Goal: Transaction & Acquisition: Download file/media

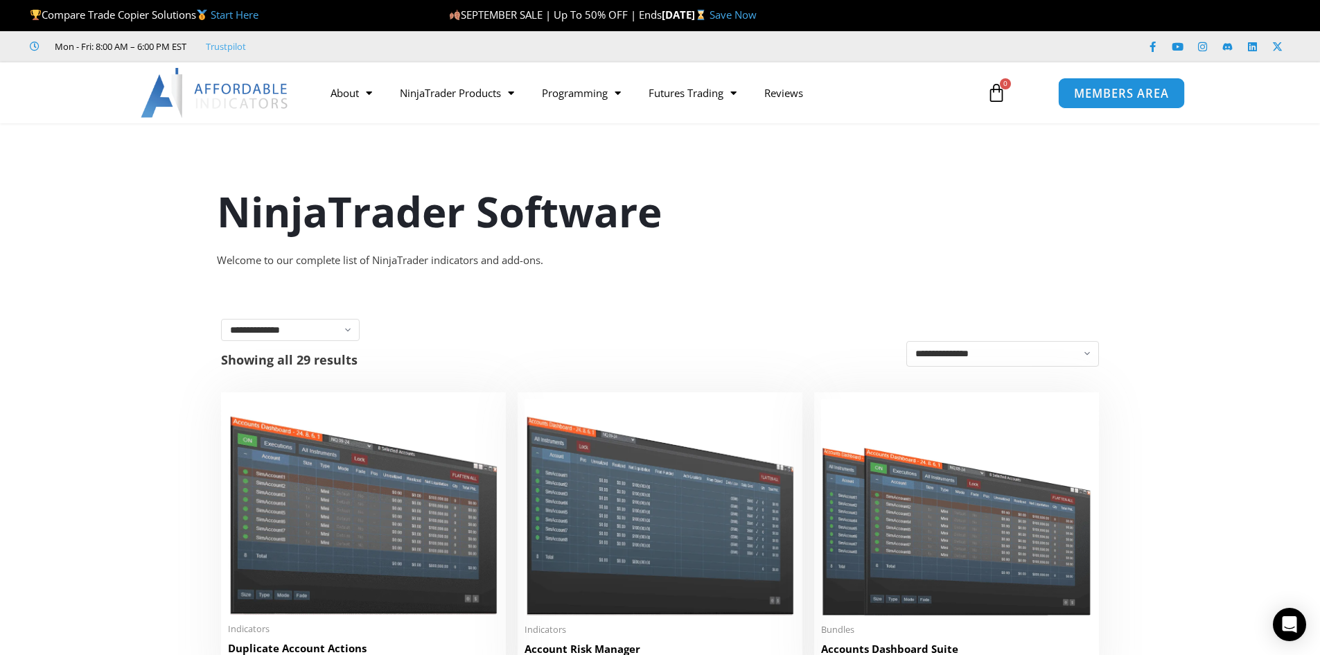
click at [1077, 94] on span "MEMBERS AREA" at bounding box center [1121, 93] width 95 height 12
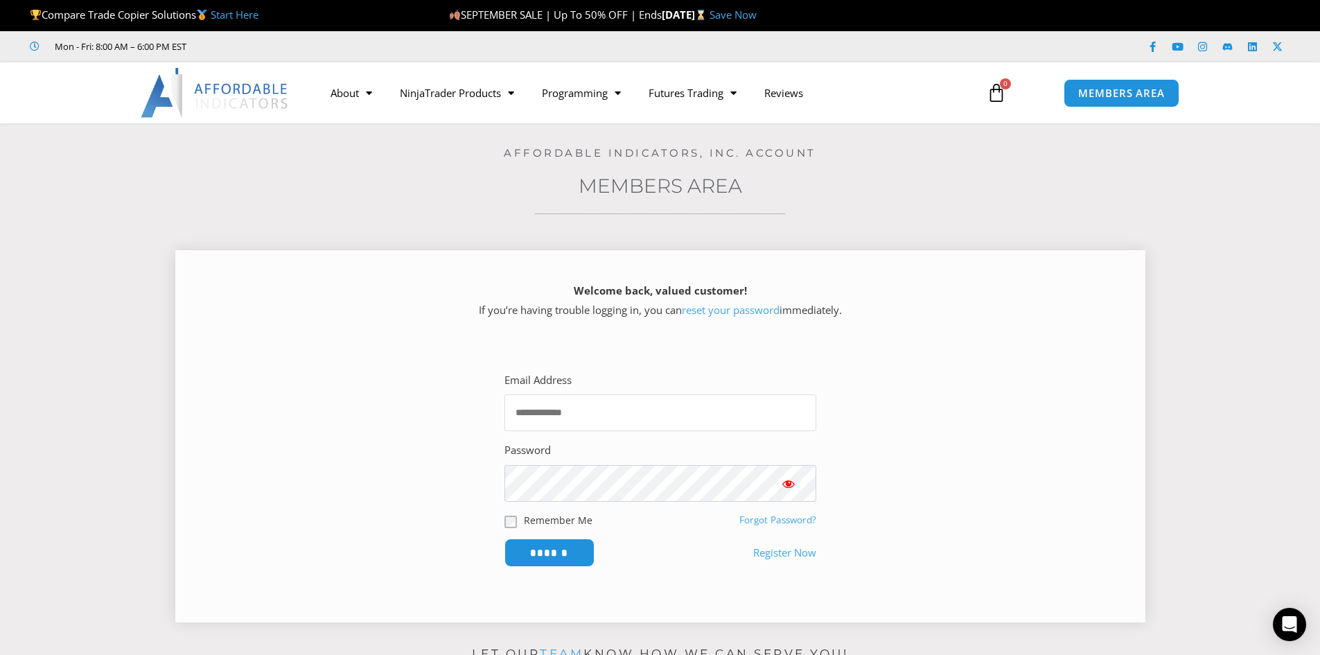
click at [547, 414] on input "Email Address" at bounding box center [660, 412] width 312 height 37
type input "**********"
click at [789, 487] on span "Show password" at bounding box center [789, 484] width 14 height 14
click at [543, 554] on input "******" at bounding box center [549, 553] width 95 height 30
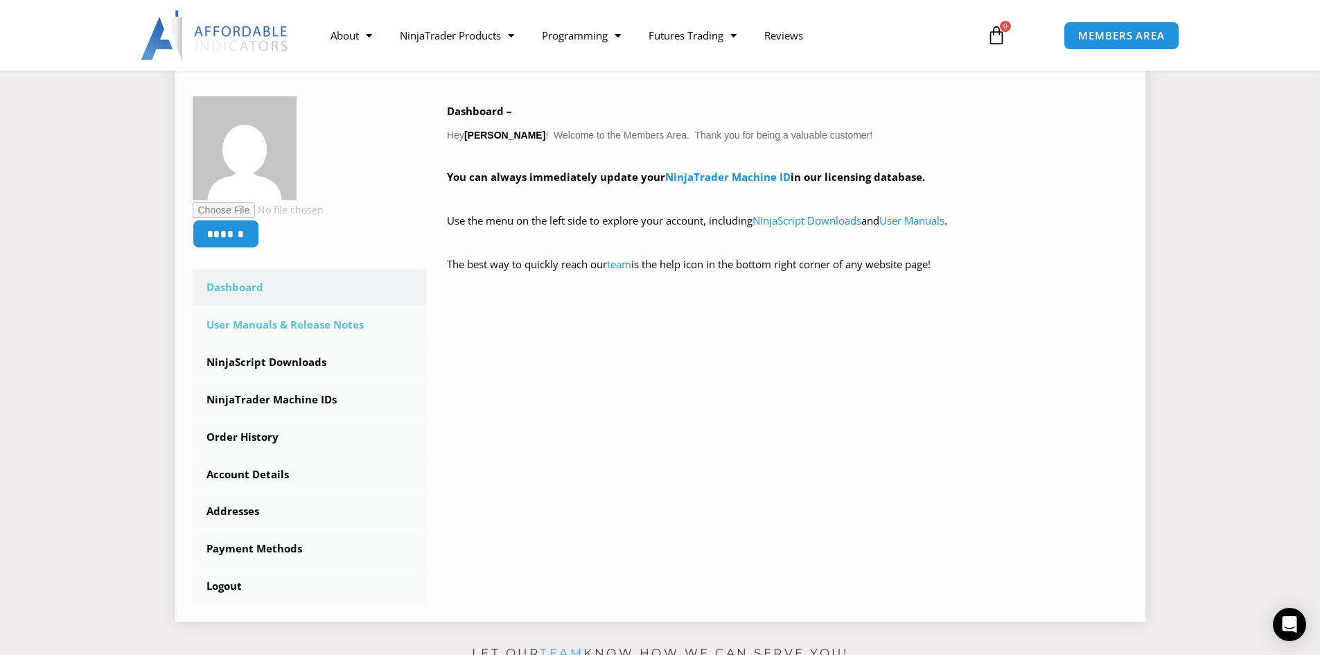
scroll to position [277, 0]
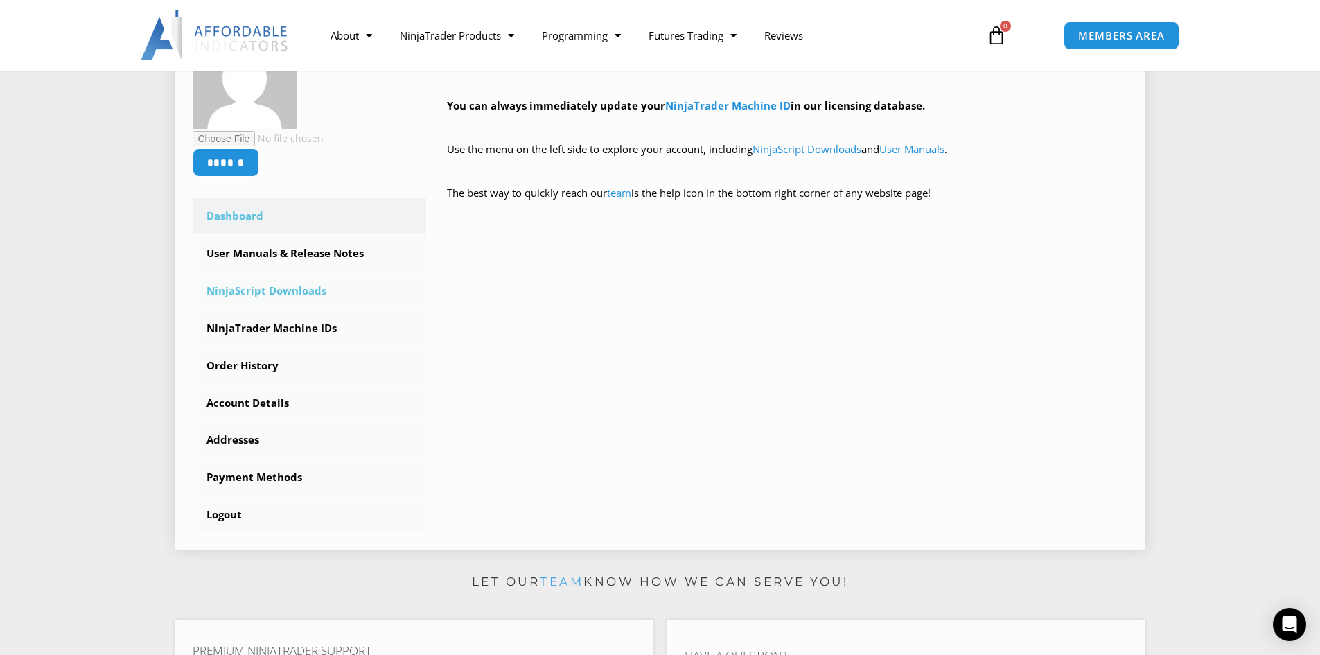
click at [308, 290] on link "NinjaScript Downloads" at bounding box center [310, 291] width 234 height 36
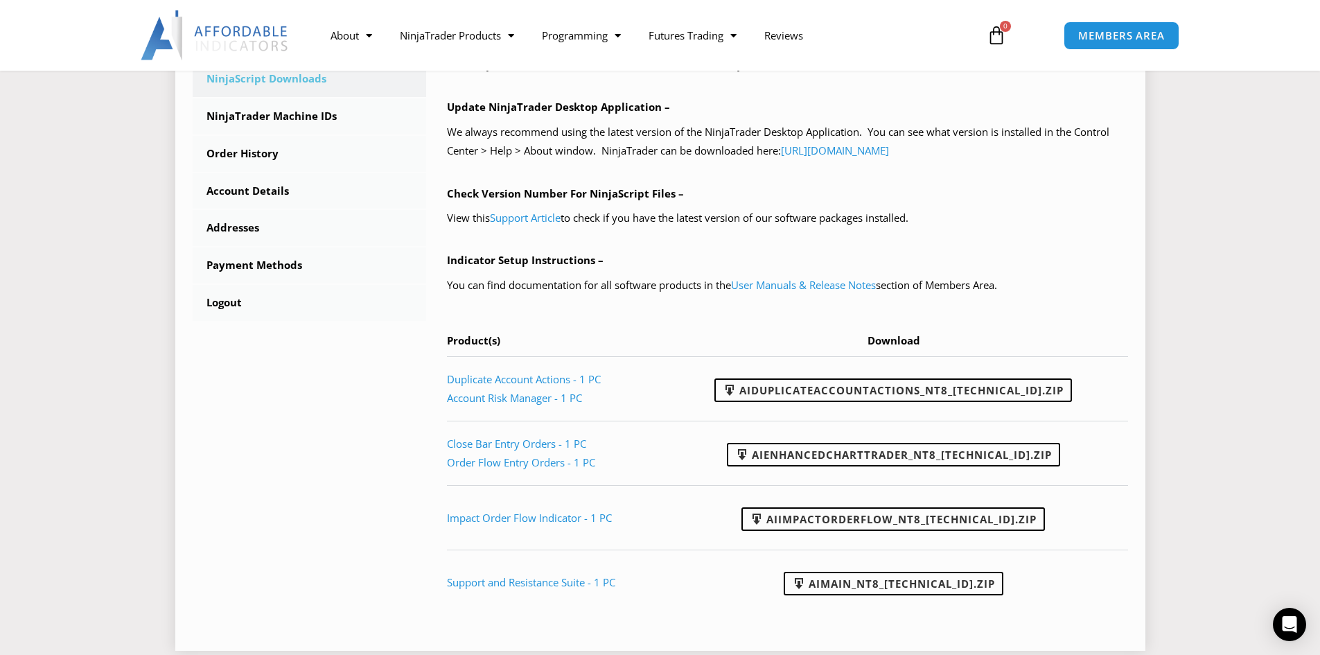
scroll to position [624, 0]
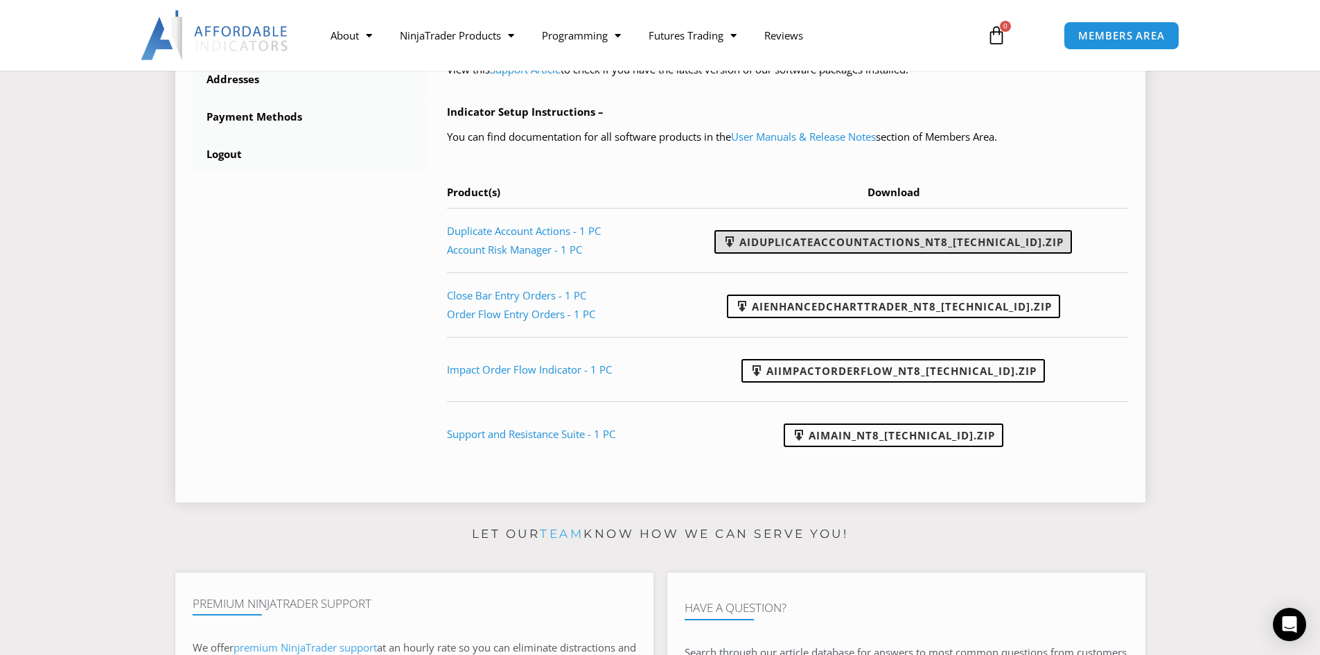
click at [964, 240] on link "AIDuplicateAccountActions_NT8_25.9.24.1.zip" at bounding box center [893, 242] width 358 height 24
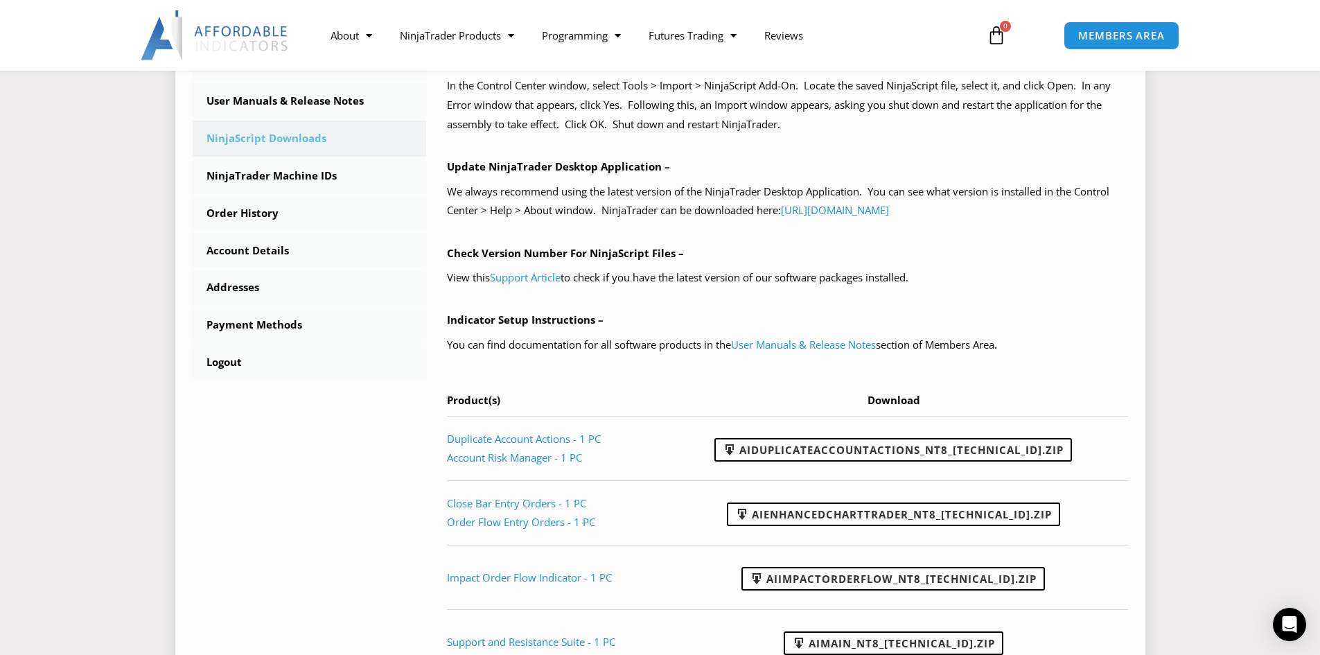
scroll to position [208, 0]
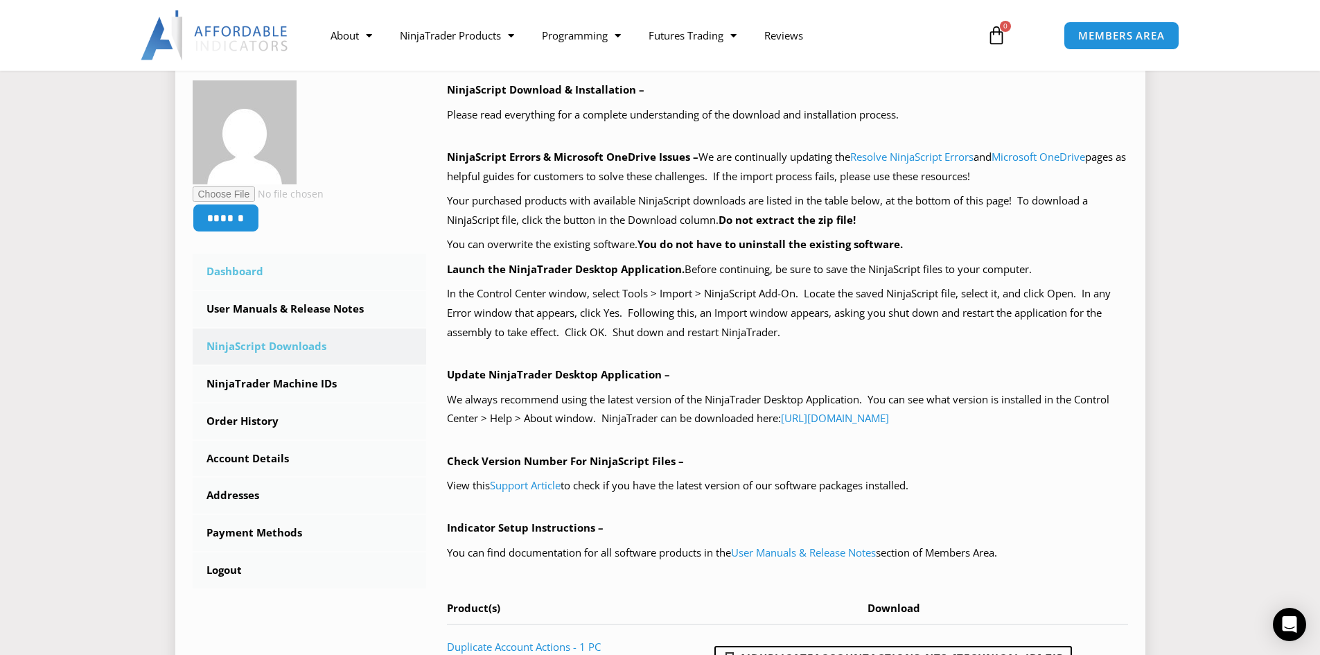
click at [225, 274] on link "Dashboard" at bounding box center [310, 272] width 234 height 36
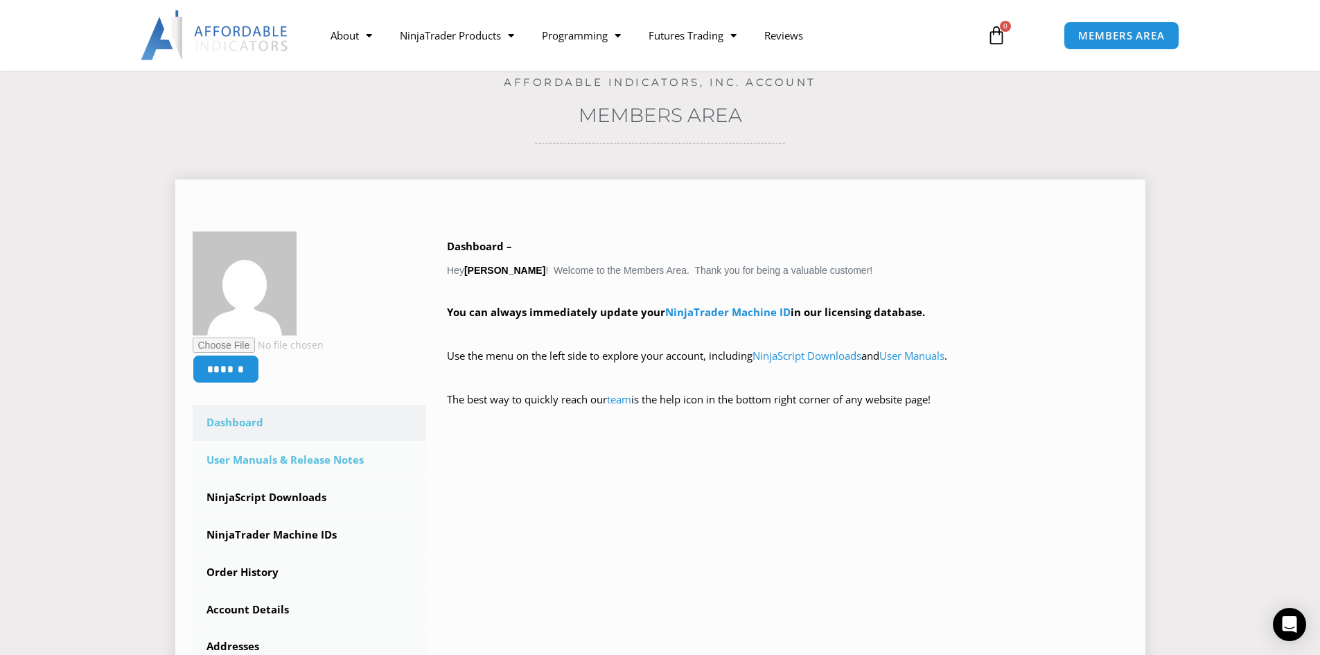
scroll to position [69, 0]
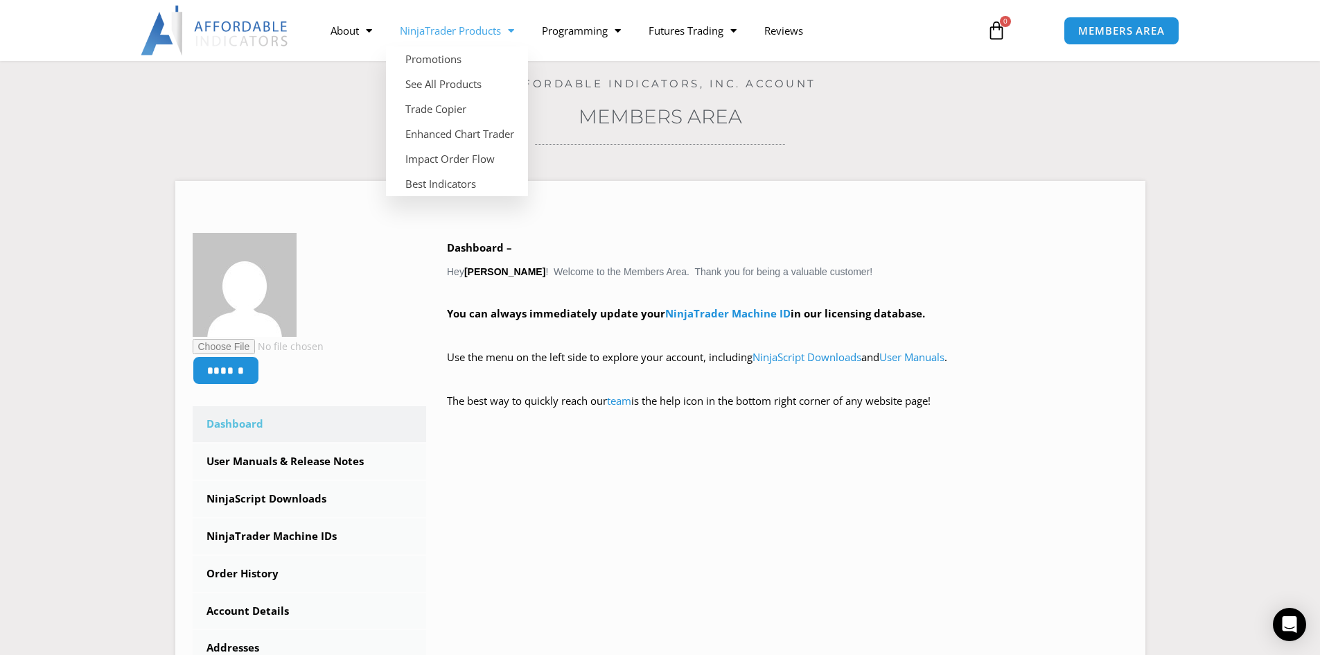
click at [495, 35] on link "NinjaTrader Products" at bounding box center [457, 31] width 142 height 32
click at [500, 36] on link "NinjaTrader Products" at bounding box center [457, 31] width 142 height 32
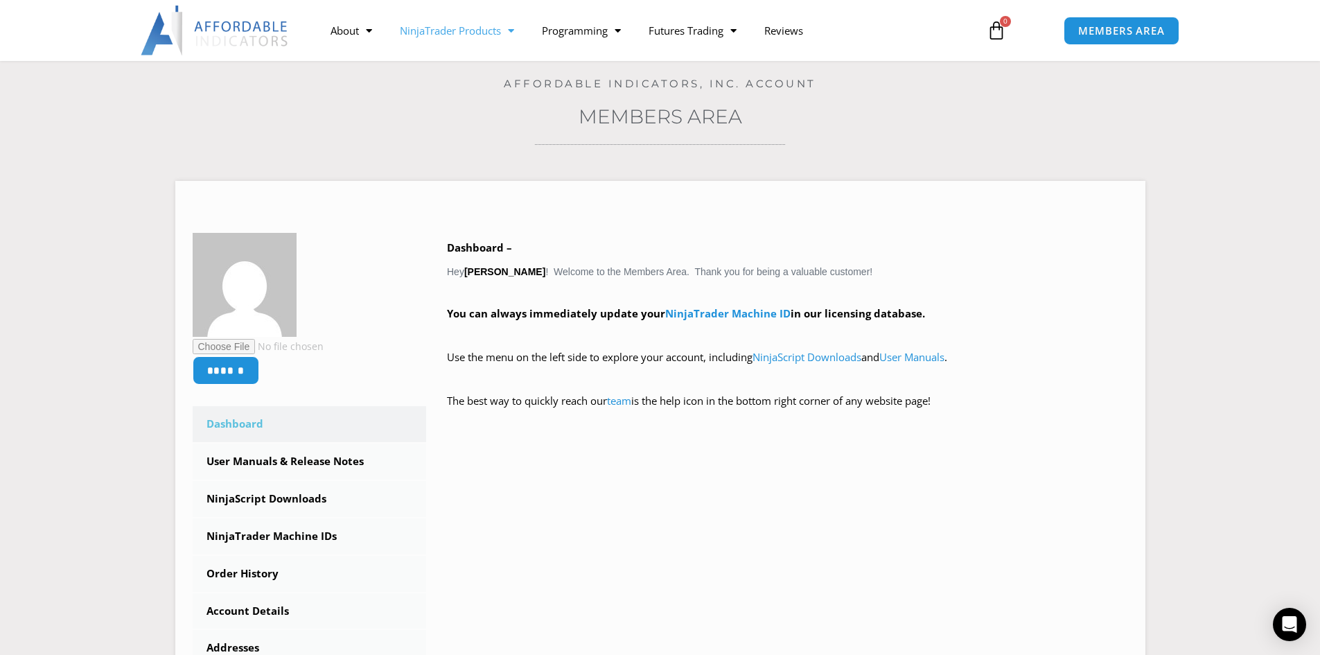
click at [500, 36] on link "NinjaTrader Products" at bounding box center [457, 31] width 142 height 32
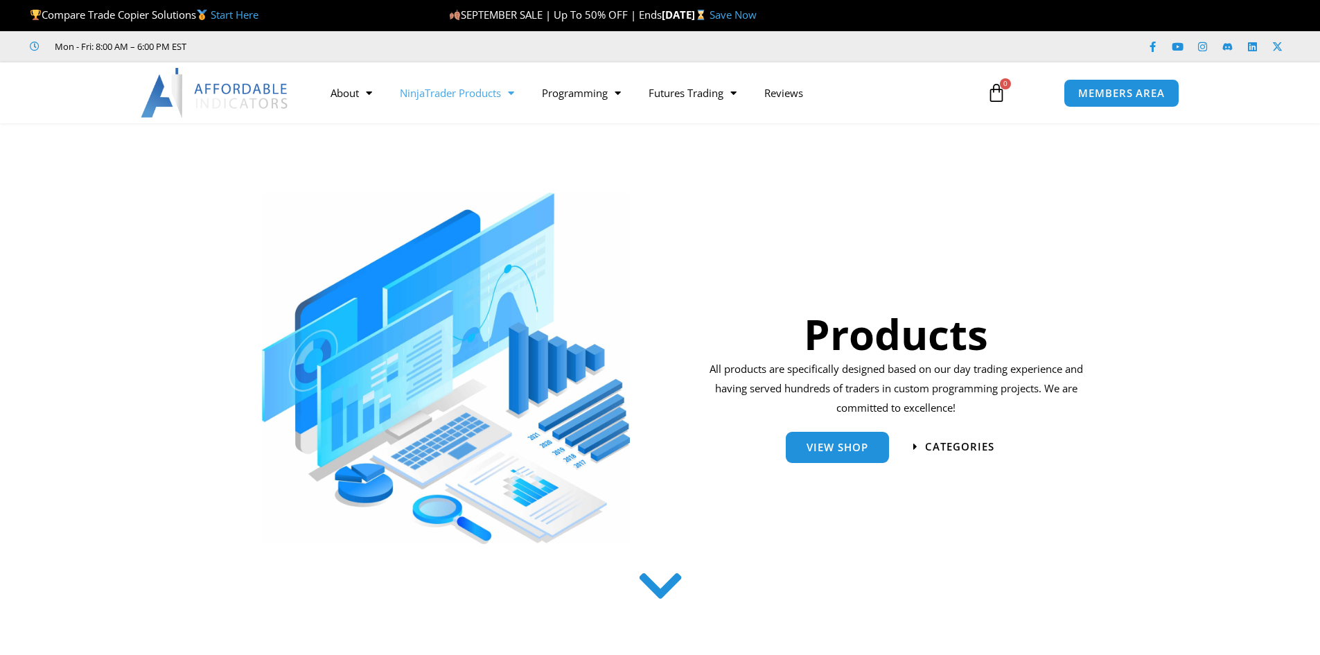
click at [487, 86] on link "NinjaTrader Products" at bounding box center [457, 93] width 142 height 32
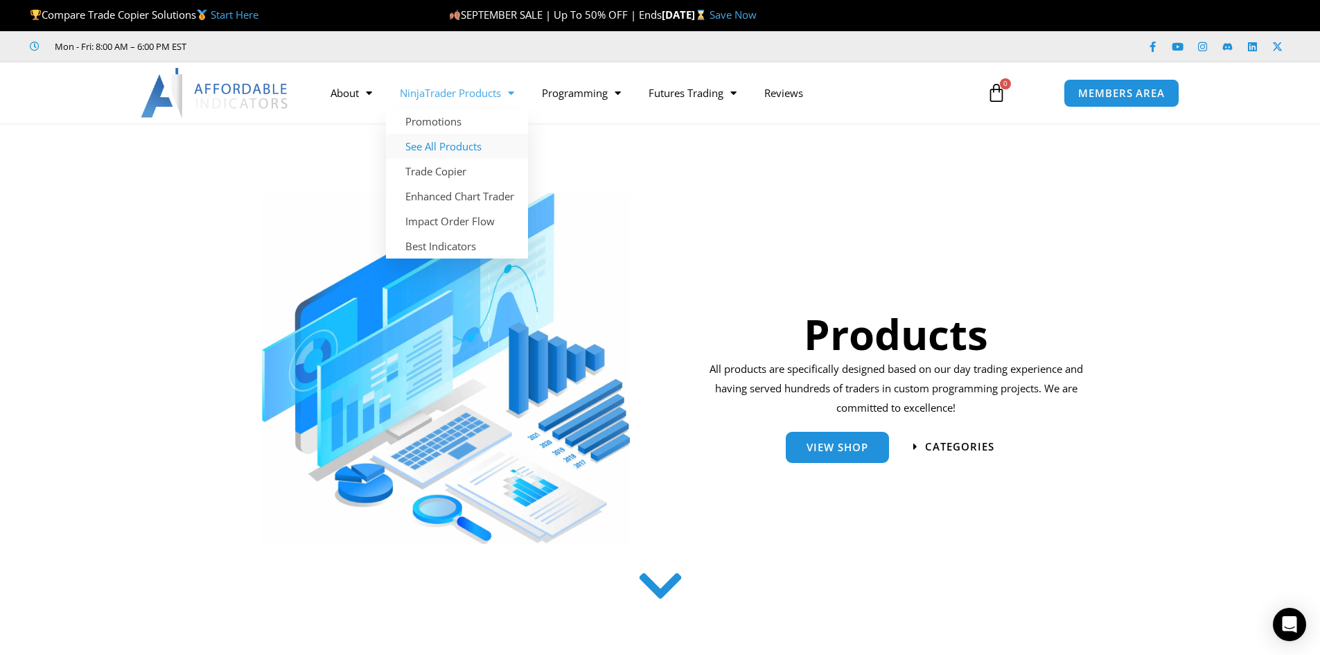
click at [474, 149] on link "See All Products" at bounding box center [457, 146] width 142 height 25
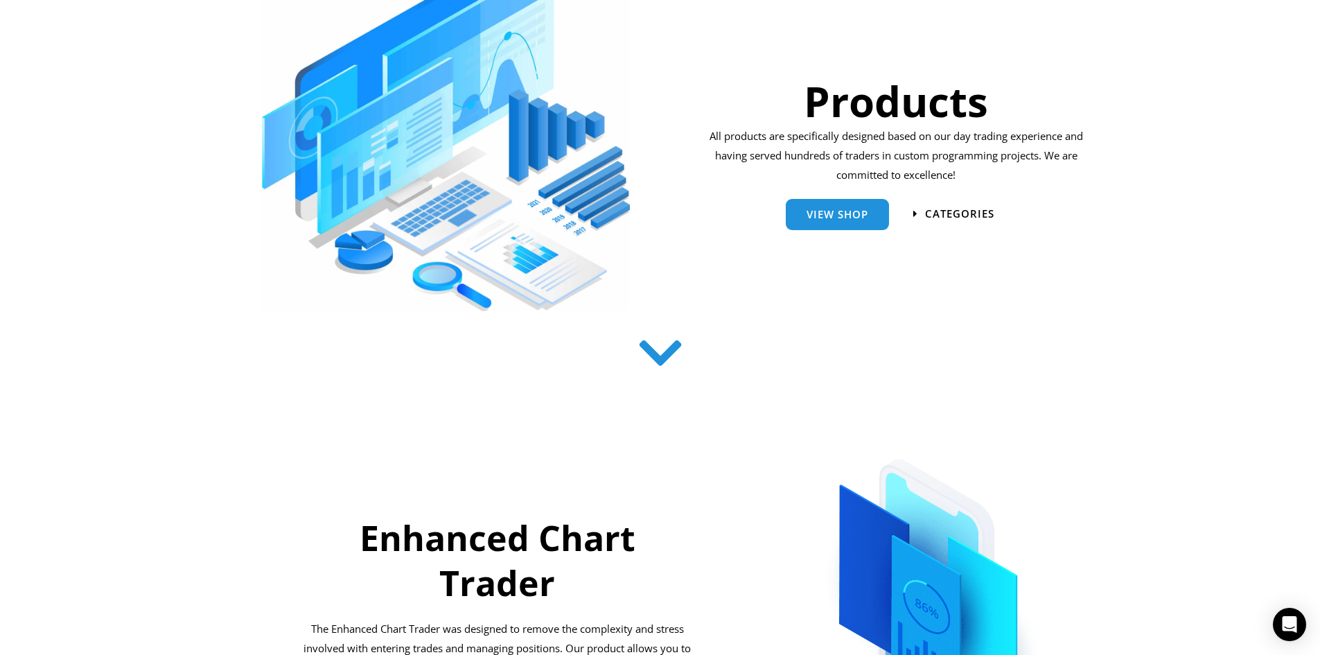
scroll to position [277, 0]
